Goal: Task Accomplishment & Management: Complete application form

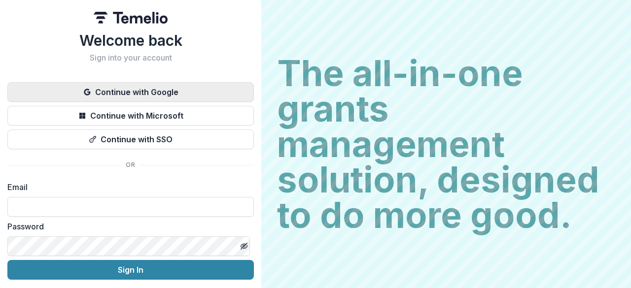
click at [96, 92] on button "Continue with Google" at bounding box center [130, 92] width 247 height 20
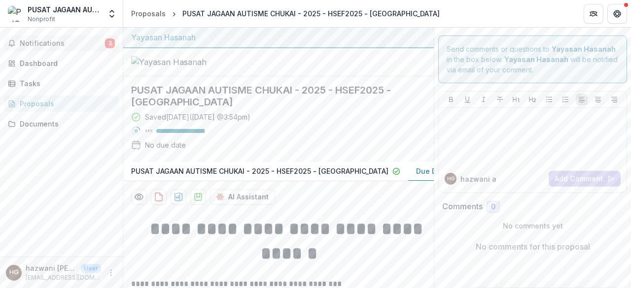
click at [97, 48] on button "Notifications 3" at bounding box center [61, 44] width 115 height 16
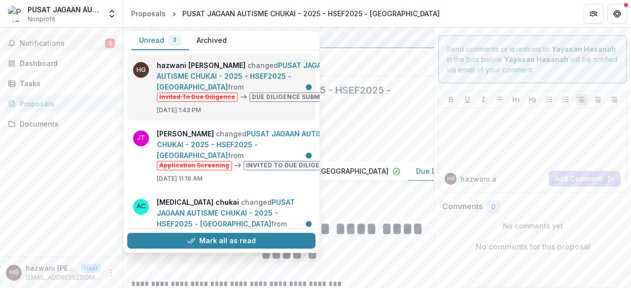
click at [207, 65] on link "PUSAT JAGAAN AUTISME CHUKAI - 2025 - HSEF2025 - [GEOGRAPHIC_DATA]" at bounding box center [244, 76] width 175 height 30
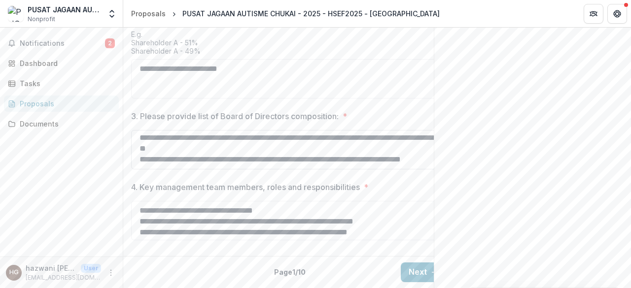
scroll to position [56, 0]
click at [63, 113] on div "Notifications 2 Dashboard Tasks Proposals Documents" at bounding box center [61, 142] width 123 height 229
click at [61, 118] on link "Documents" at bounding box center [61, 124] width 115 height 16
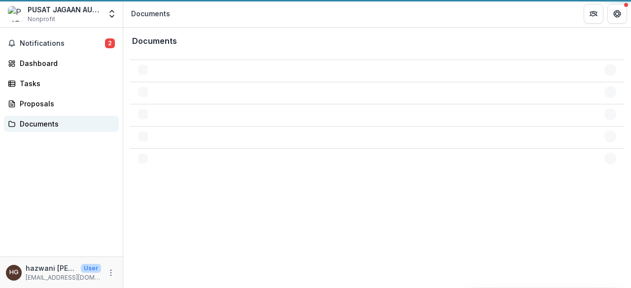
scroll to position [0, 0]
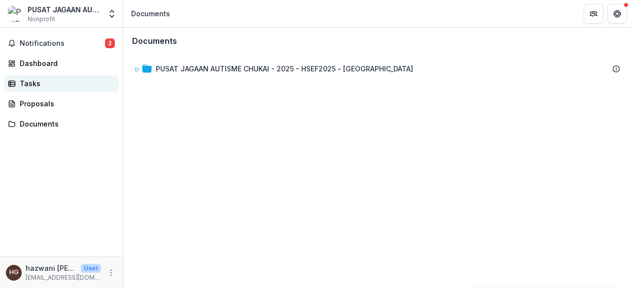
click at [77, 88] on link "Tasks" at bounding box center [61, 83] width 115 height 16
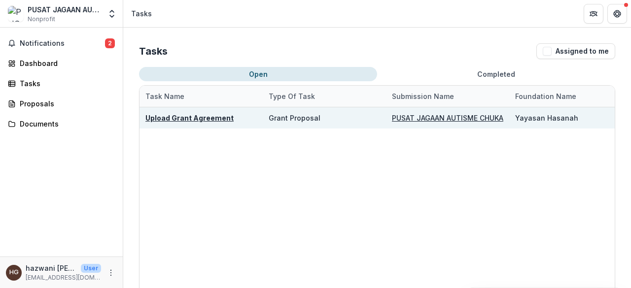
click at [421, 117] on u "PUSAT JAGAAN AUTISME CHUKAI - 2025 - HSEF2025 - [GEOGRAPHIC_DATA]" at bounding box center [520, 118] width 257 height 8
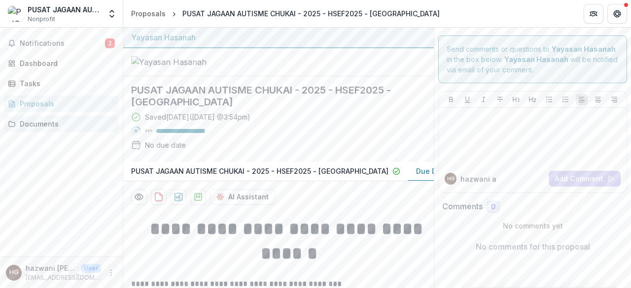
click at [59, 119] on div "Documents" at bounding box center [65, 124] width 91 height 10
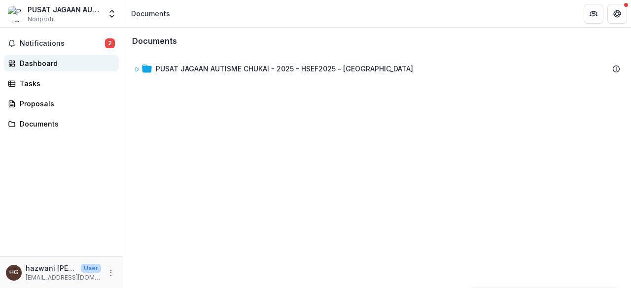
click at [76, 63] on div "Dashboard" at bounding box center [65, 63] width 91 height 10
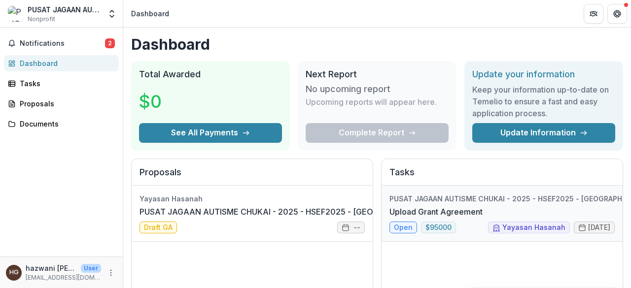
click at [472, 206] on link "Upload Grant Agreement" at bounding box center [436, 212] width 93 height 12
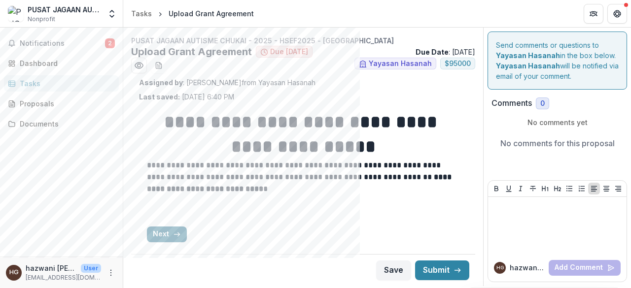
click at [179, 231] on icon "button" at bounding box center [177, 235] width 8 height 8
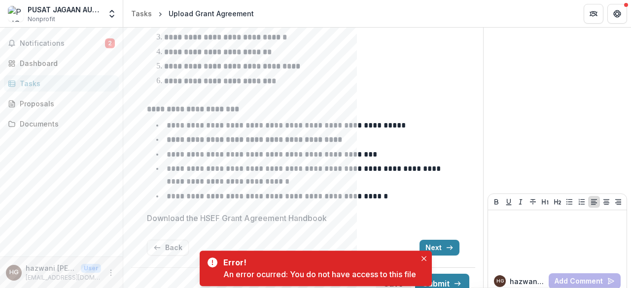
scroll to position [158, 0]
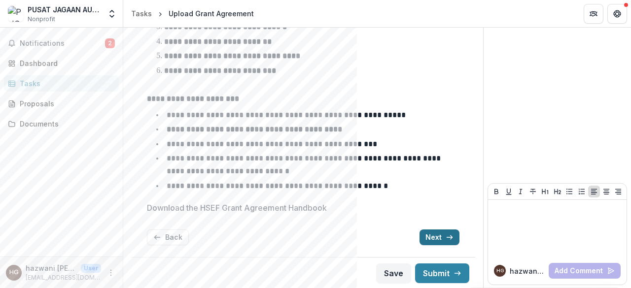
click at [420, 240] on button "Next" at bounding box center [440, 238] width 40 height 16
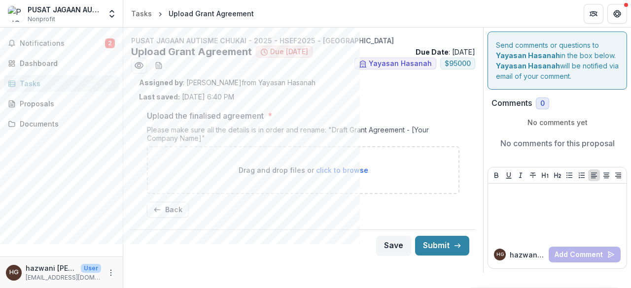
scroll to position [0, 0]
click at [162, 209] on button "Back" at bounding box center [168, 210] width 42 height 16
